Goal: Find specific page/section: Find specific page/section

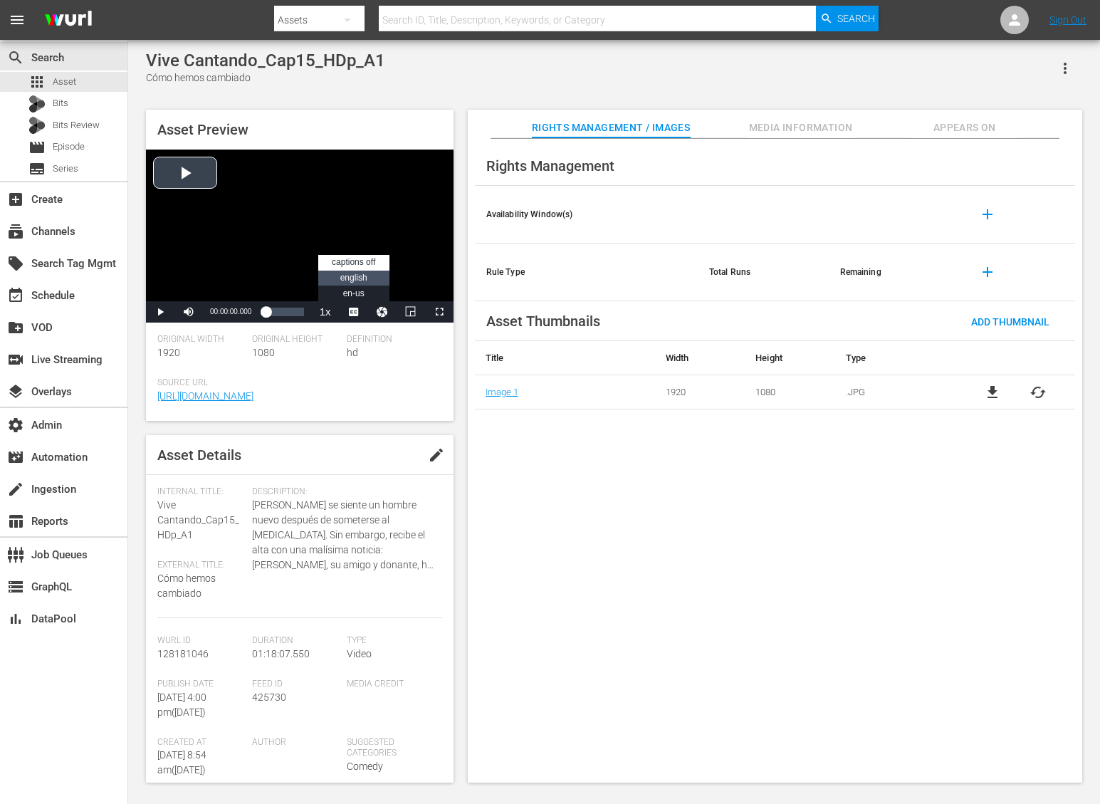
click at [355, 281] on span "english" at bounding box center [353, 278] width 27 height 10
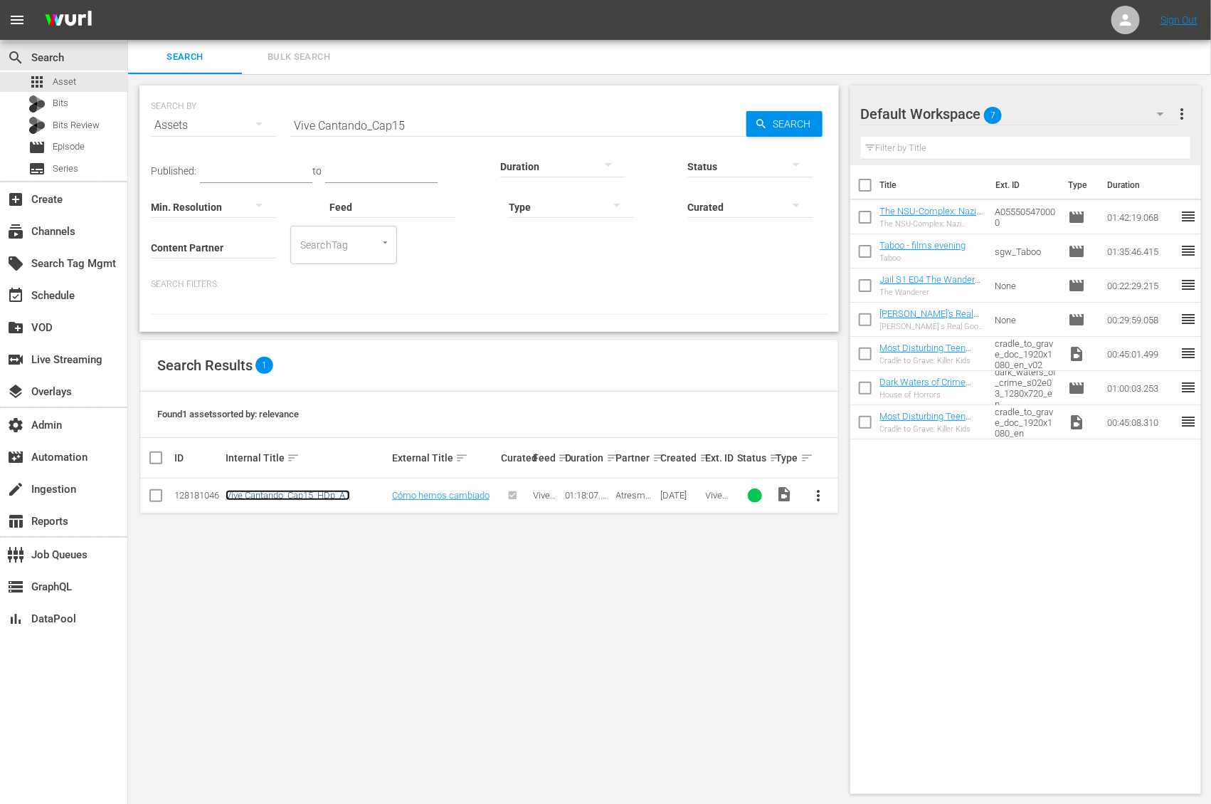
click at [295, 493] on link "Vive Cantando_Cap15_HDp_A1" at bounding box center [288, 495] width 125 height 11
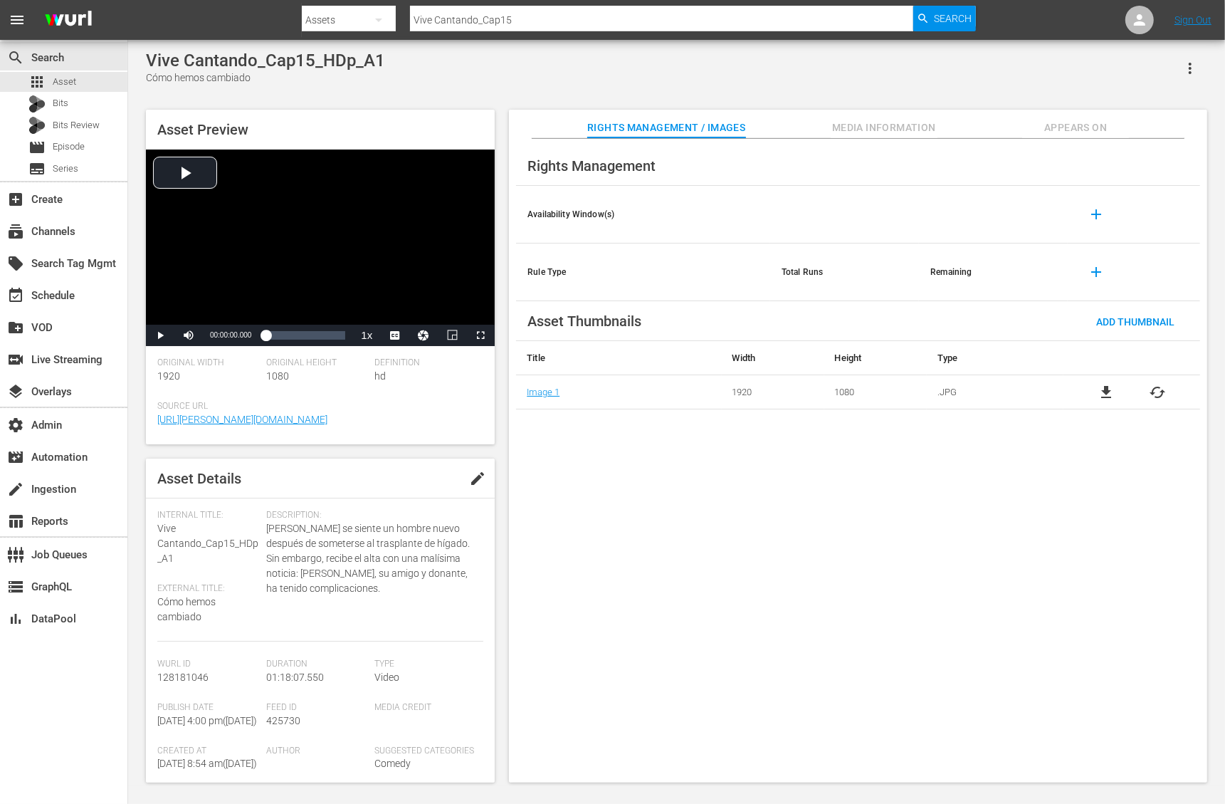
click at [1177, 65] on button "button" at bounding box center [1190, 68] width 34 height 34
click at [1125, 110] on div "Segmentation Clips" at bounding box center [1127, 108] width 137 height 34
click at [395, 335] on span "Video Player" at bounding box center [395, 335] width 0 height 0
click at [320, 332] on div "Loaded : 0.13% 00:53:00.837 00:00:00.000" at bounding box center [306, 335] width 80 height 14
click at [303, 342] on div "Loaded : 70.08% 00:36:58.215 00:54:26.255" at bounding box center [305, 335] width 94 height 21
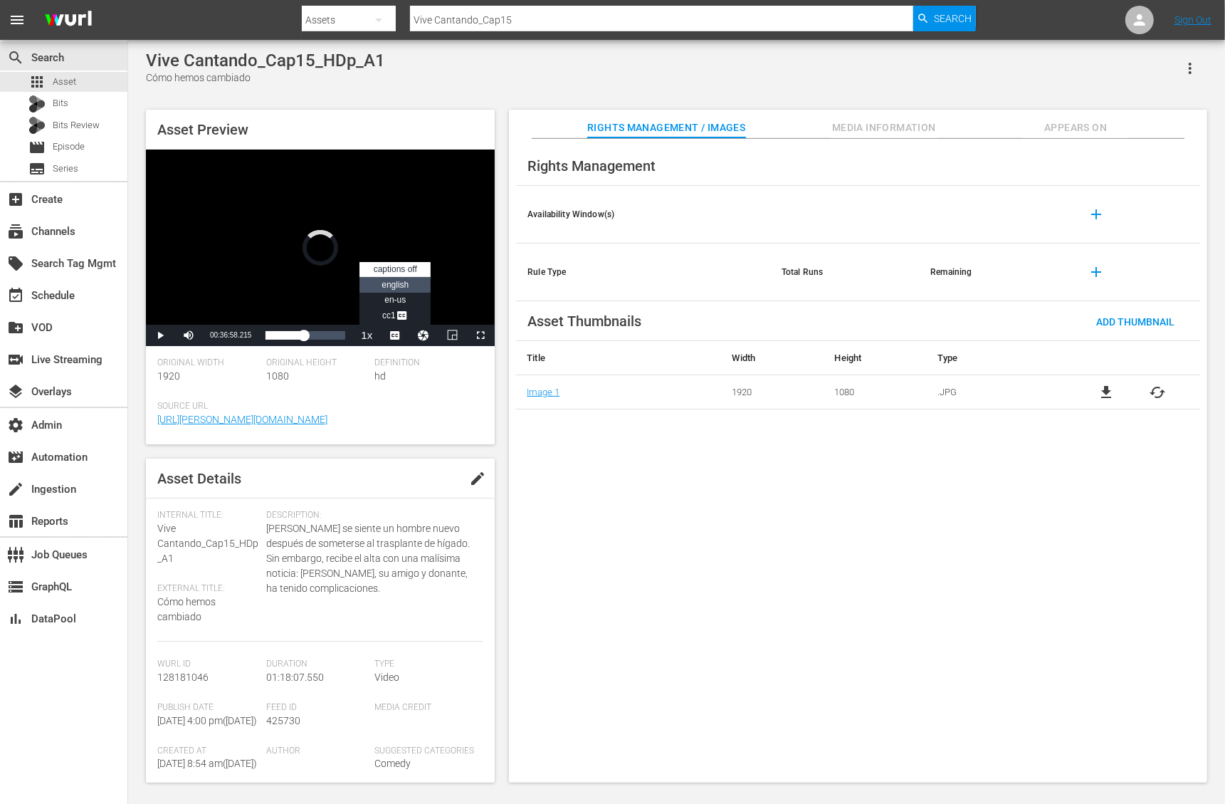
click at [396, 285] on span "english" at bounding box center [395, 285] width 27 height 10
click at [399, 300] on span "en-us" at bounding box center [394, 300] width 21 height 10
click at [400, 316] on span "Video Player" at bounding box center [402, 317] width 13 height 14
click at [352, 235] on div "Video Player" at bounding box center [320, 236] width 349 height 175
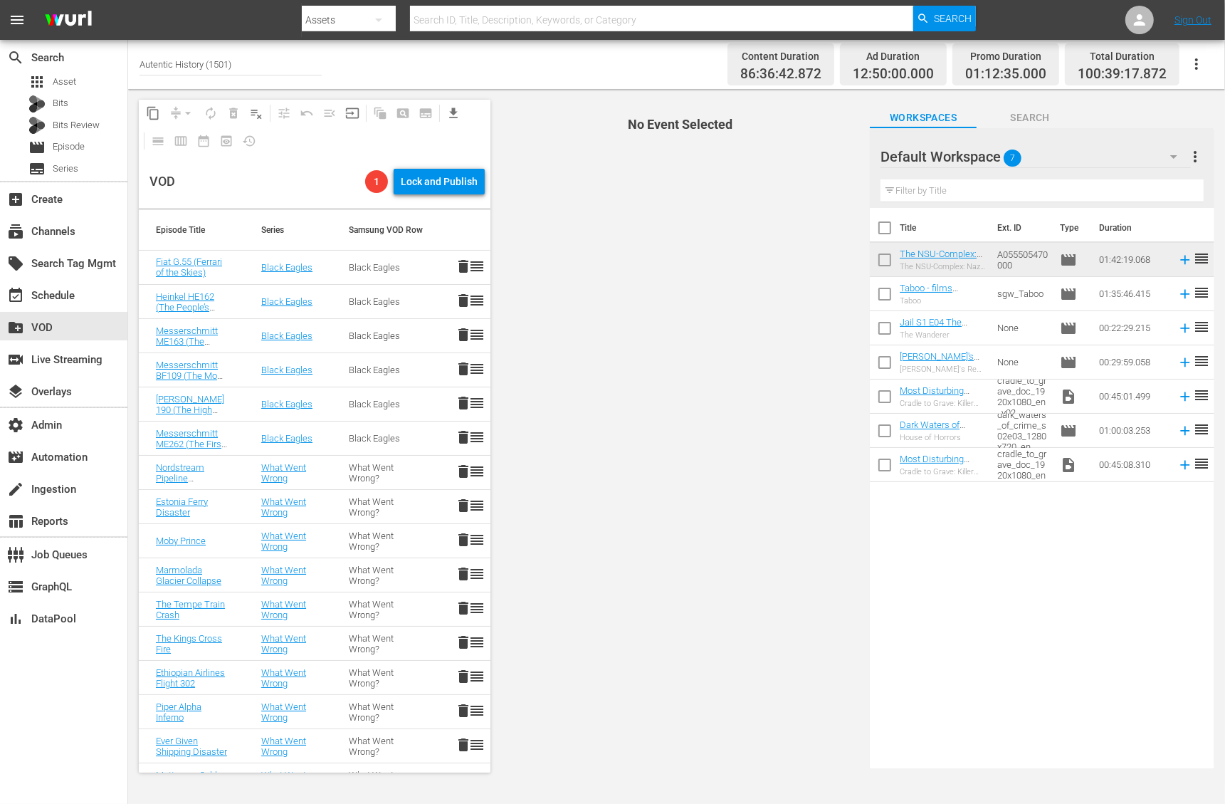
scroll to position [1231, 0]
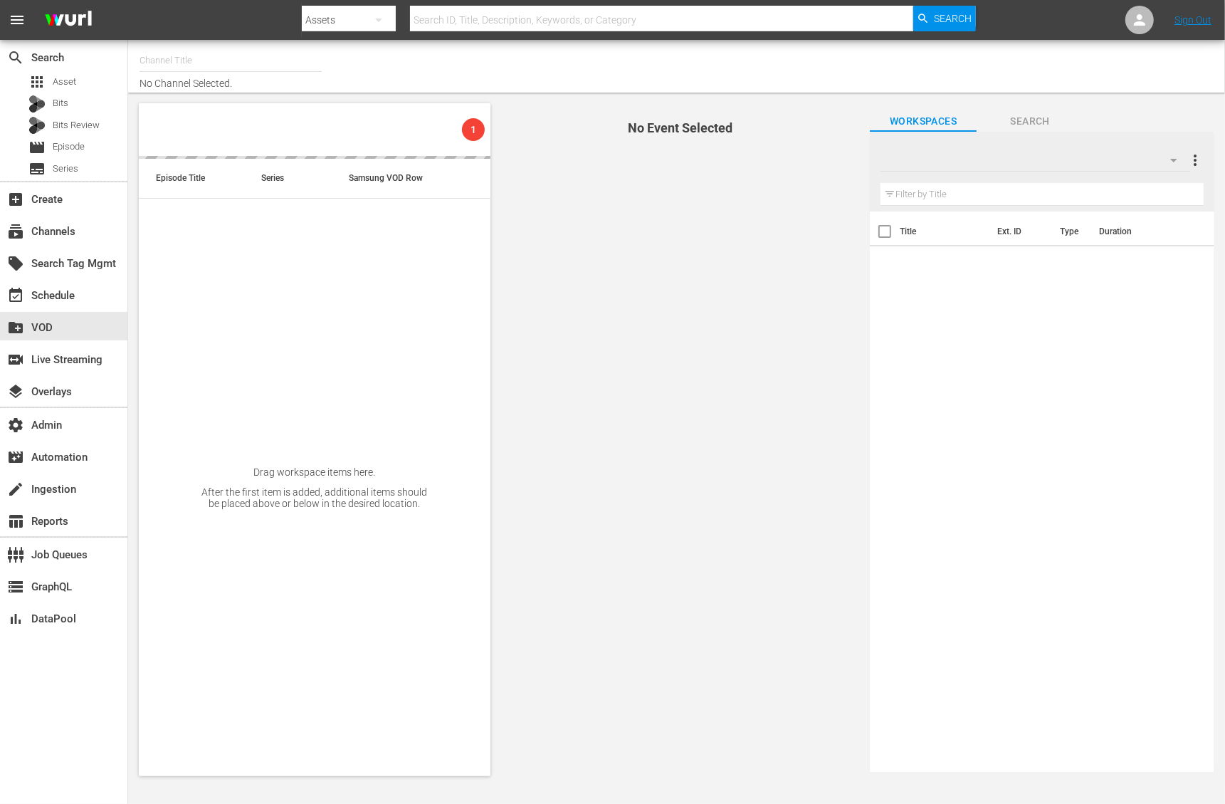
type input "Autentic History (1501)"
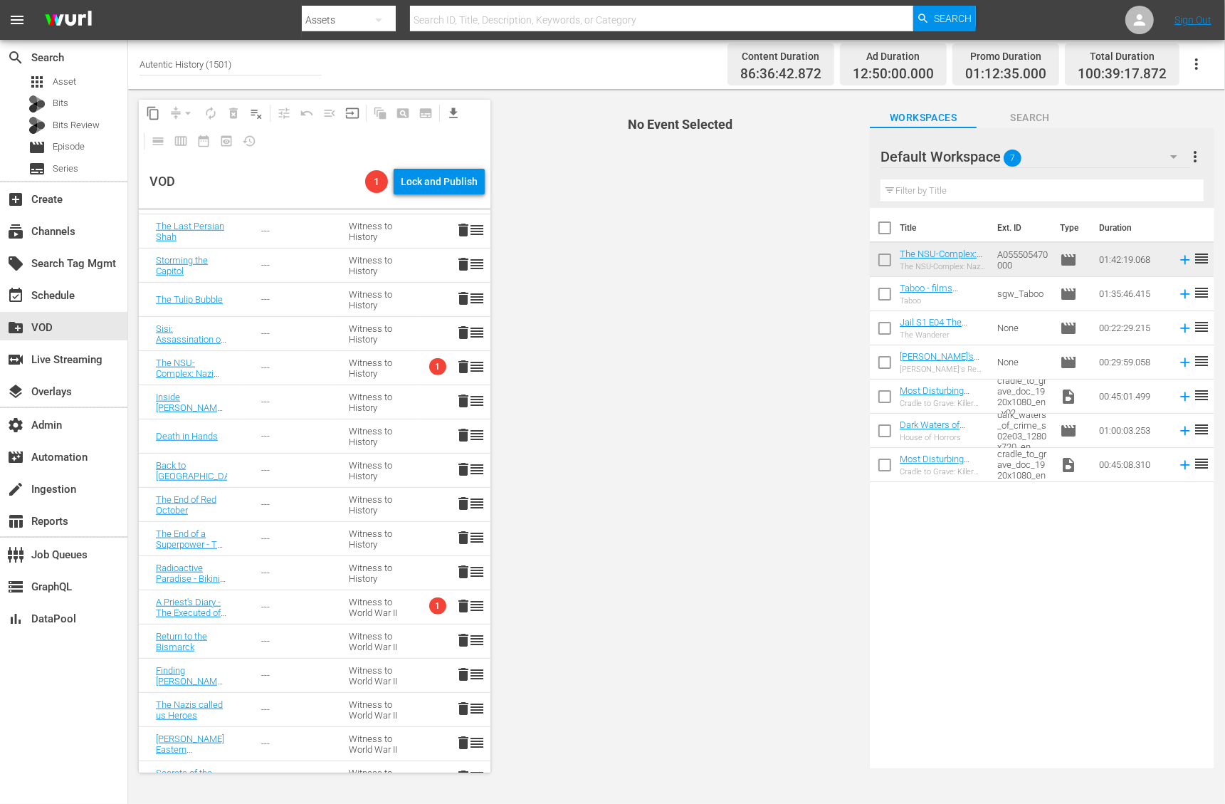
scroll to position [1251, 0]
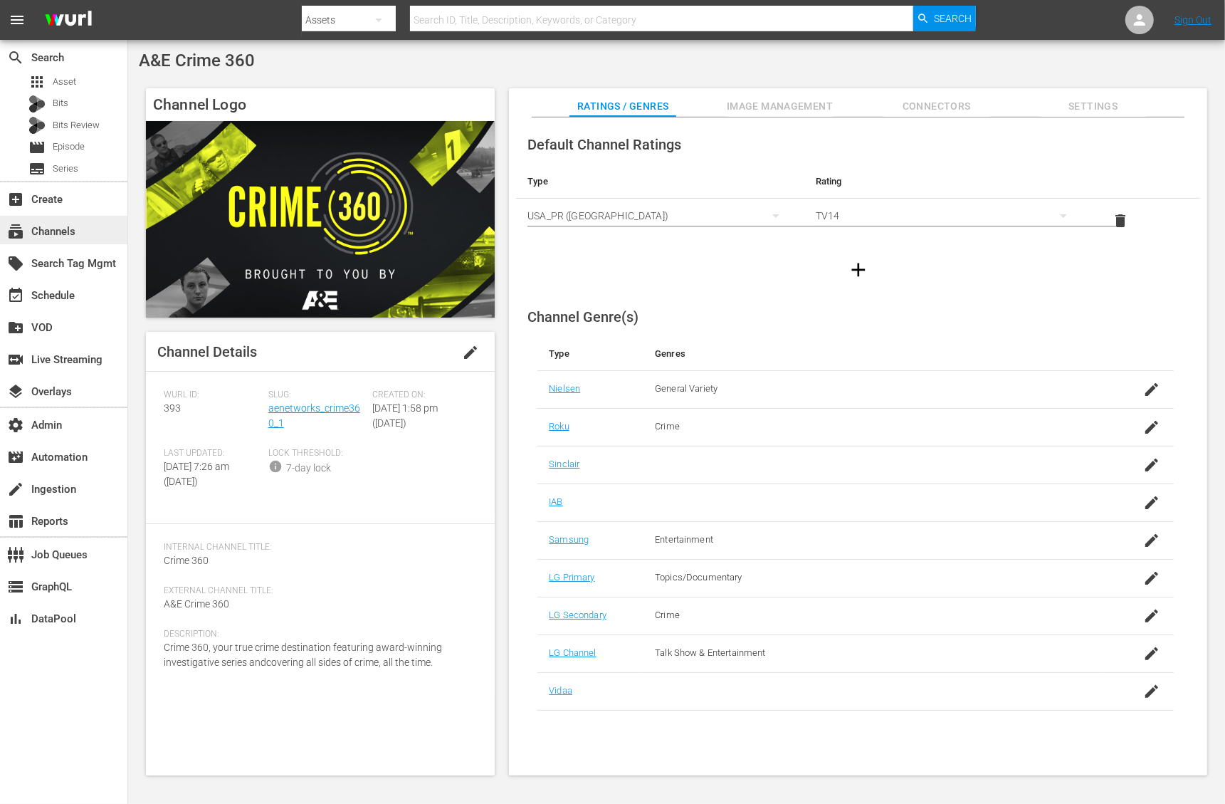
click at [71, 233] on div "subscriptions Channels" at bounding box center [40, 229] width 80 height 13
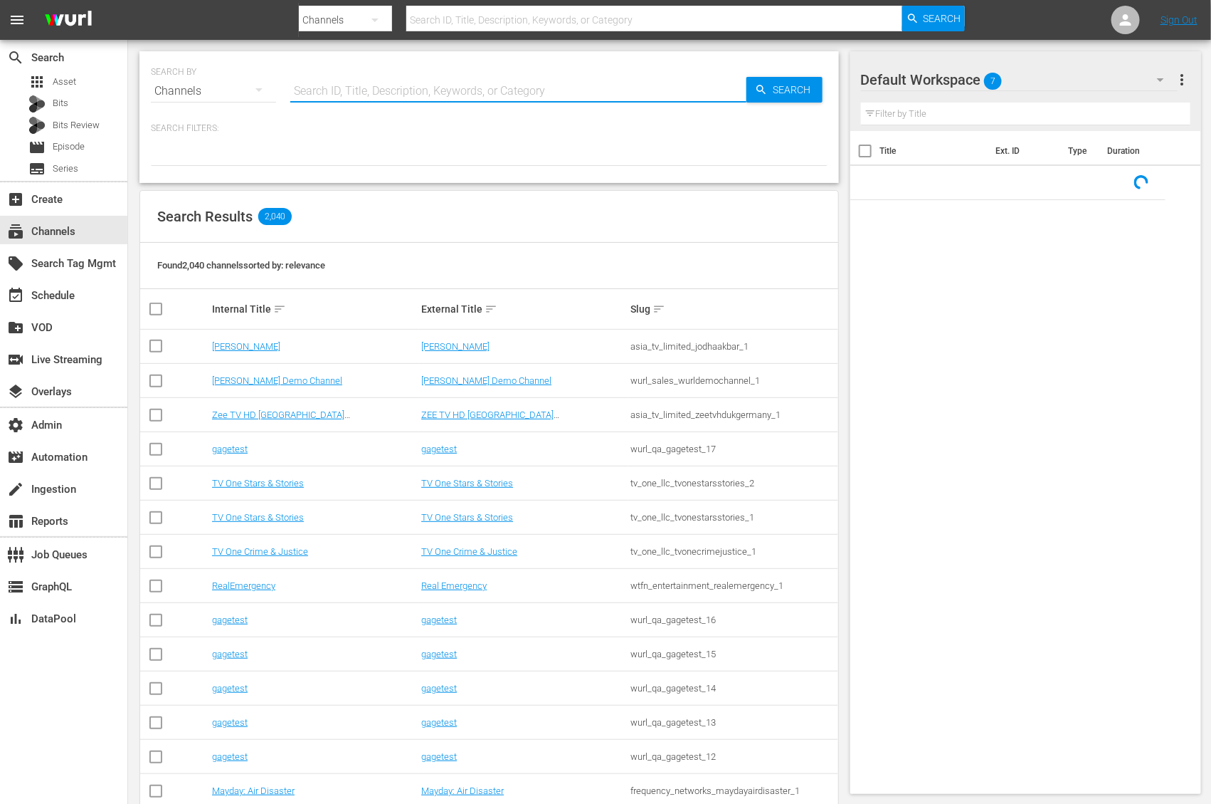
click at [386, 87] on input "text" at bounding box center [518, 91] width 456 height 34
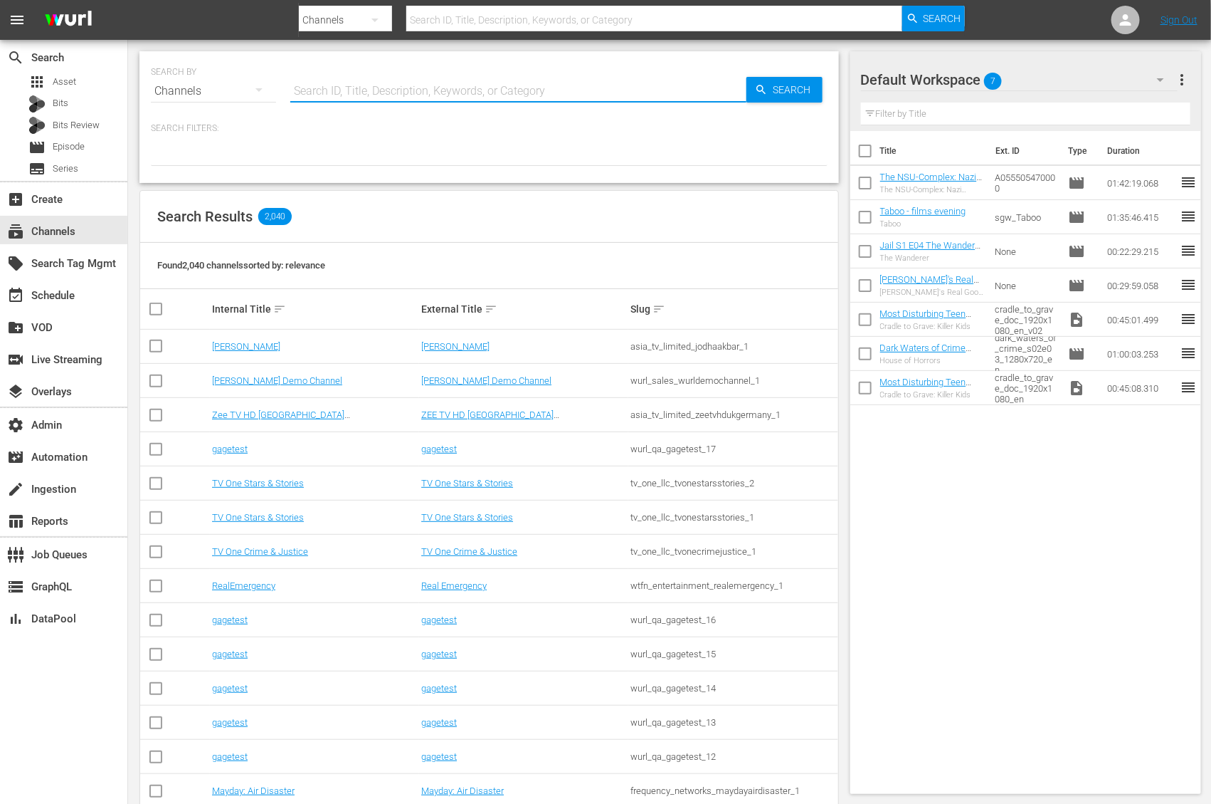
paste input "393"
type input "393"
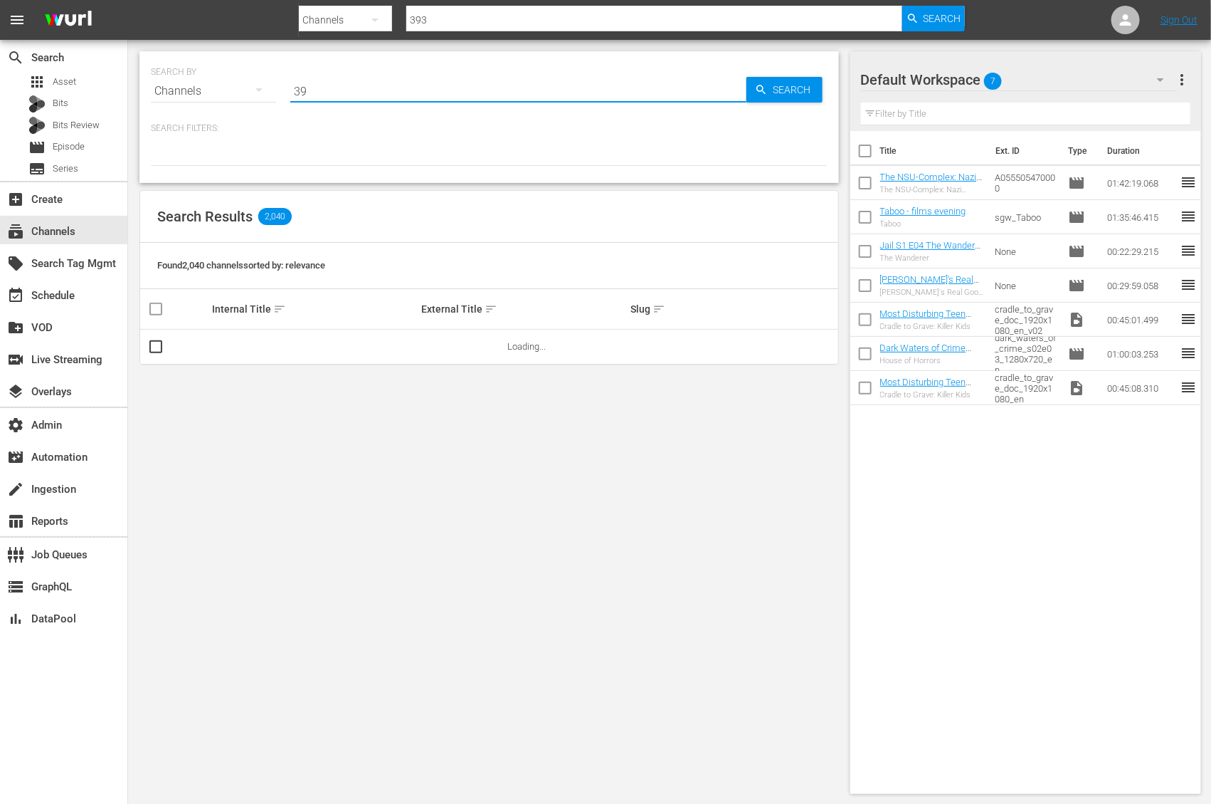
type input "3"
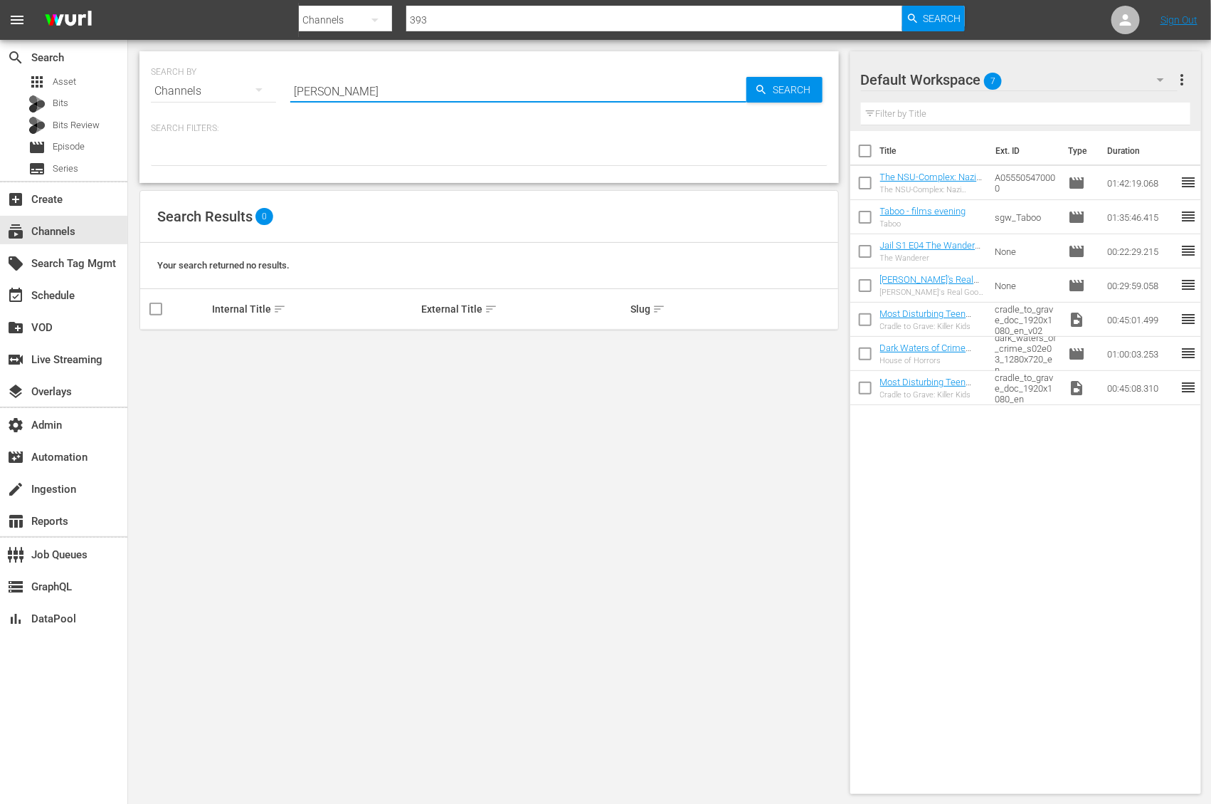
type input "Crime"
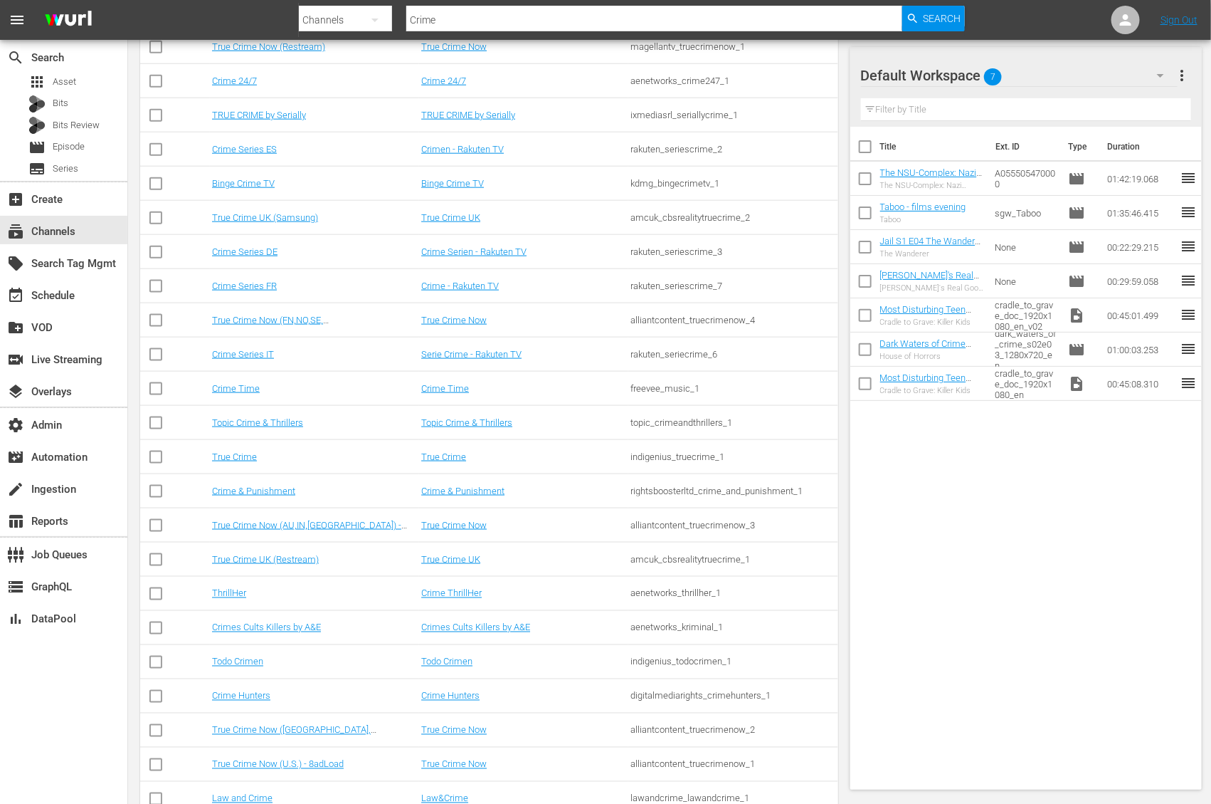
scroll to position [849, 0]
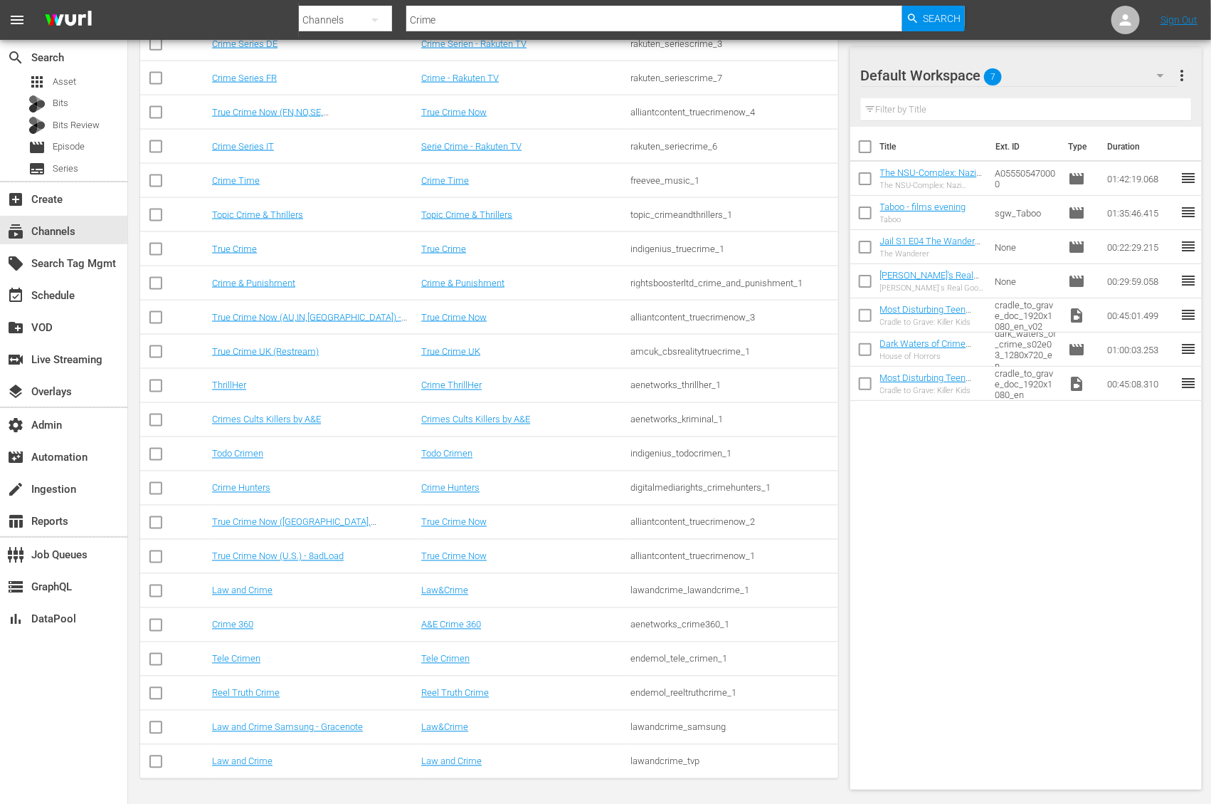
click at [676, 287] on td "rightsboosterltd_crime_and_punishment_1" at bounding box center [733, 283] width 209 height 34
click at [689, 279] on div "rightsboosterltd_crime_and_punishment_1" at bounding box center [733, 283] width 205 height 11
copy div "rightsboosterltd_crime_and_punishment_1"
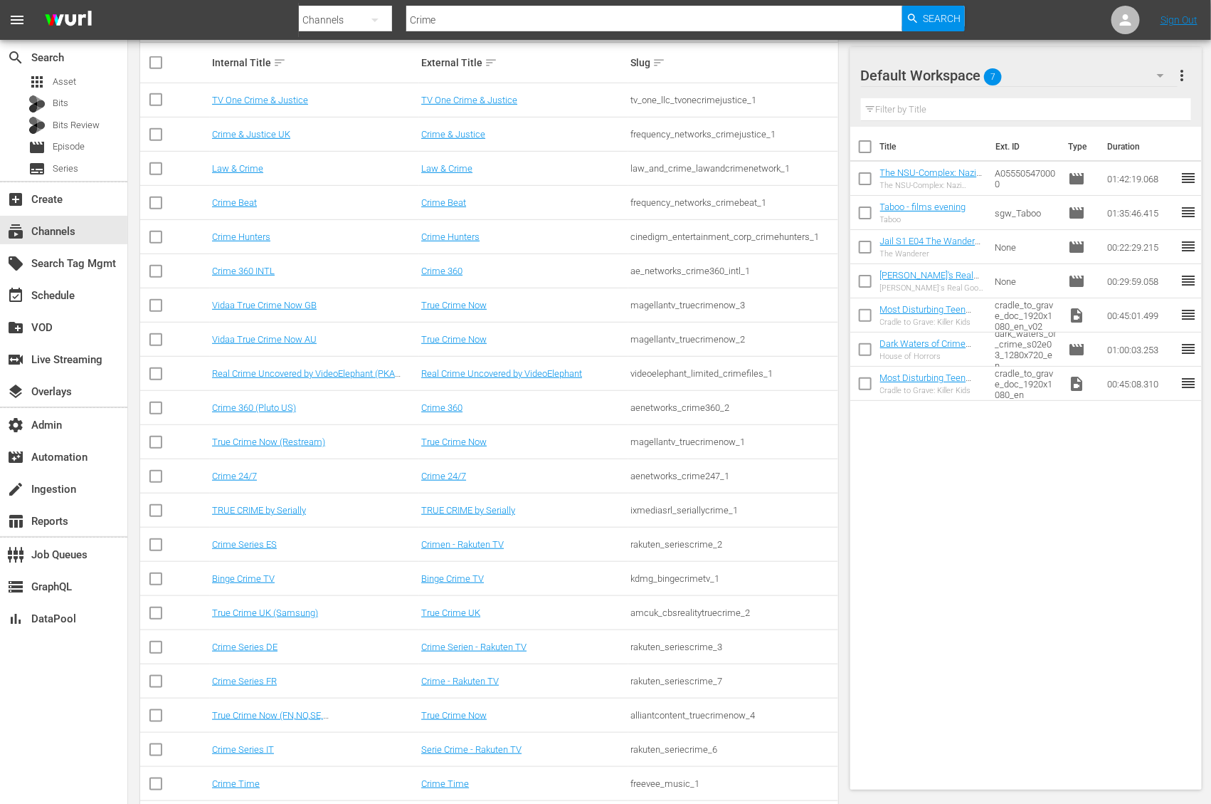
scroll to position [0, 0]
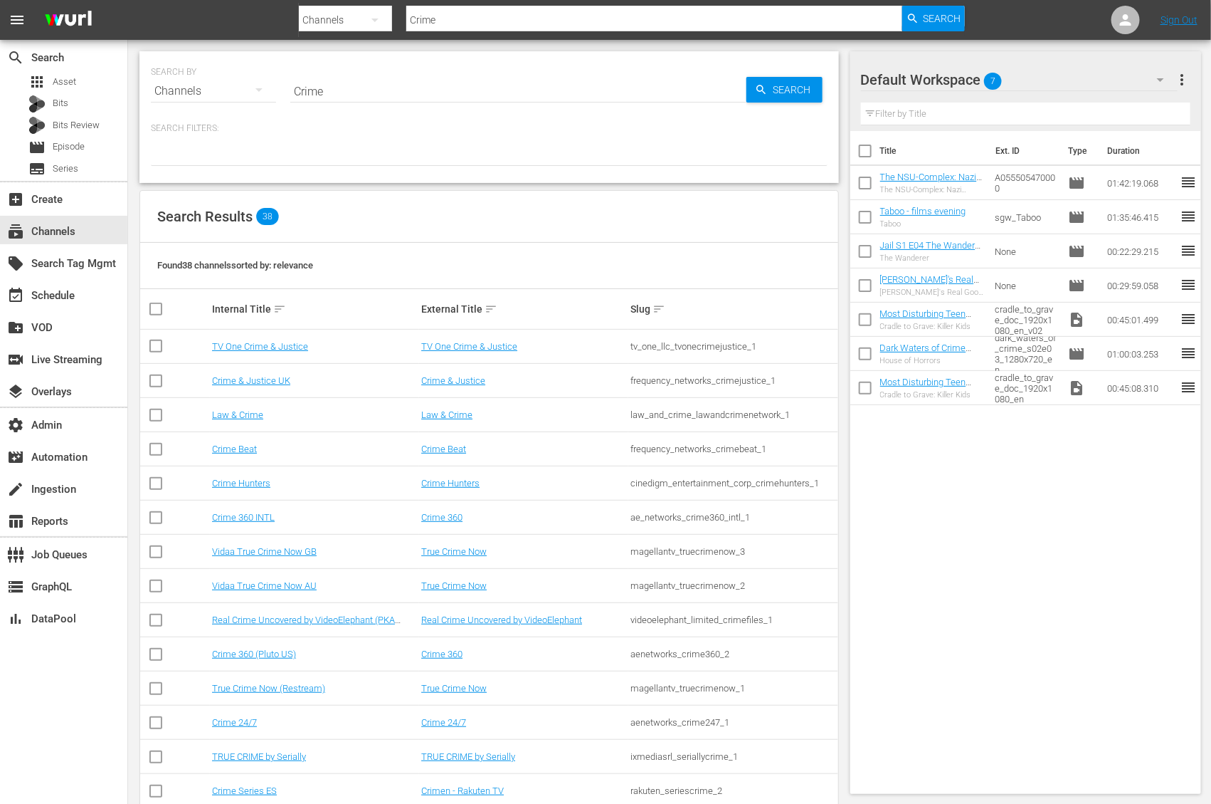
click at [335, 87] on input "Crime" at bounding box center [518, 91] width 456 height 34
type input "punish"
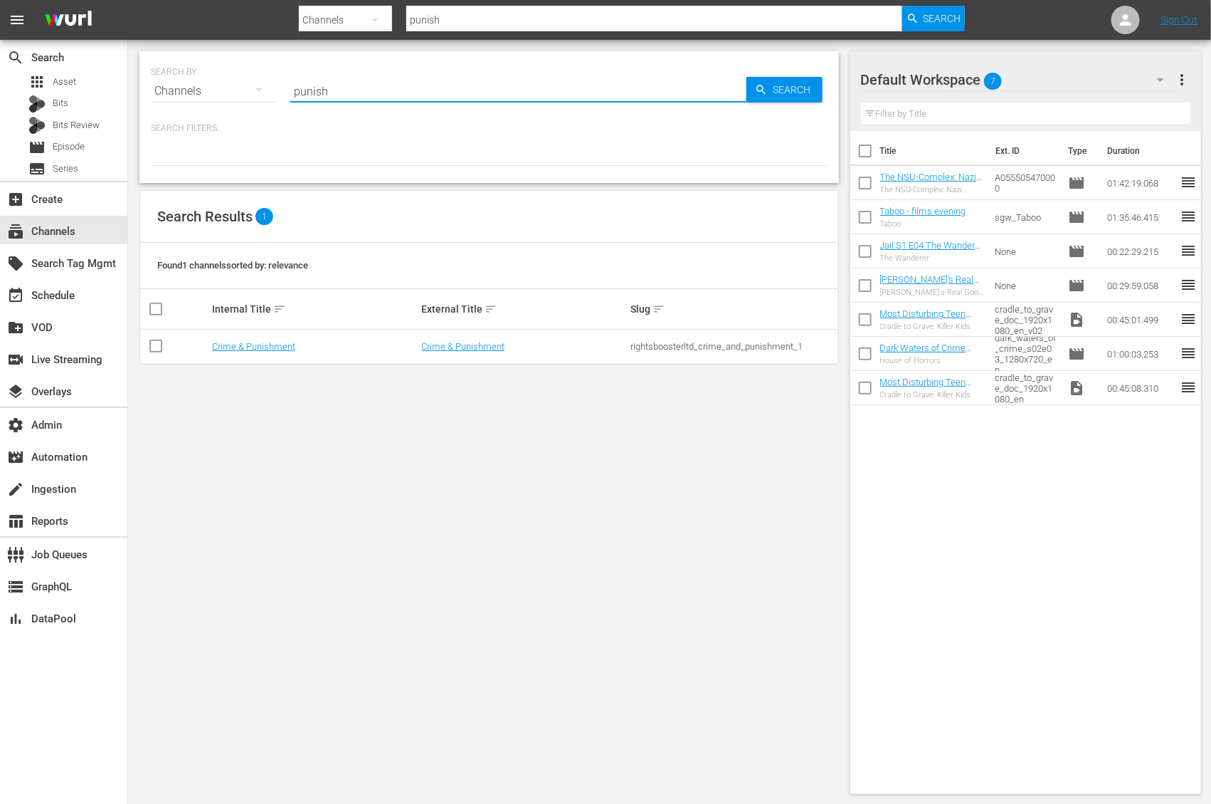
type input "punish"
